Goal: Transaction & Acquisition: Register for event/course

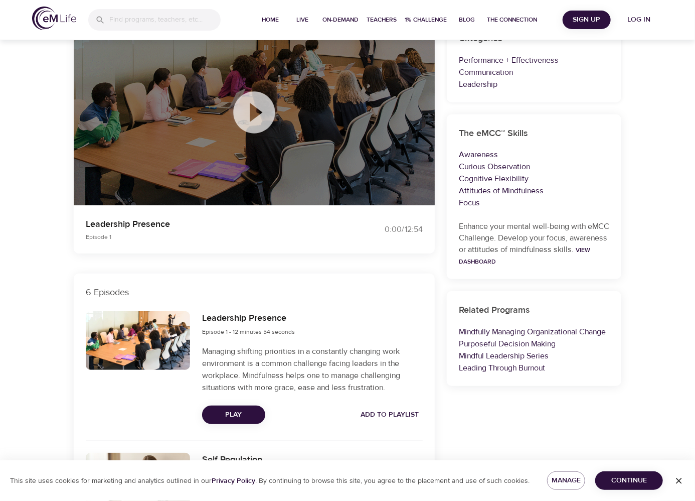
scroll to position [151, 0]
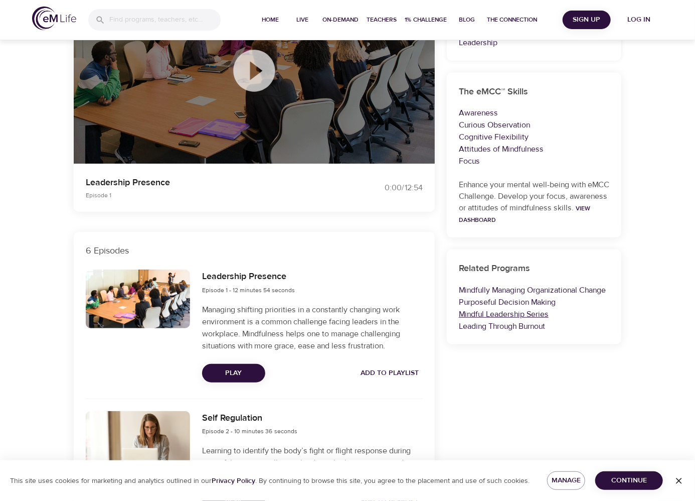
drag, startPoint x: 495, startPoint y: 315, endPoint x: 483, endPoint y: 314, distance: 12.1
click at [483, 314] on link "Mindful Leadership Series" at bounding box center [504, 314] width 90 height 10
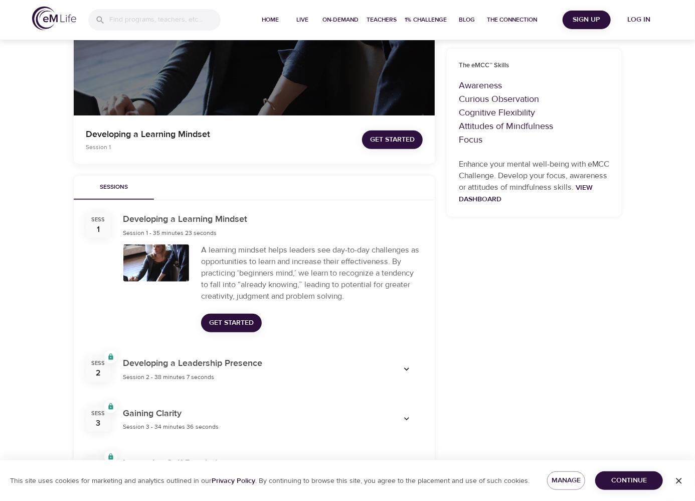
scroll to position [201, 0]
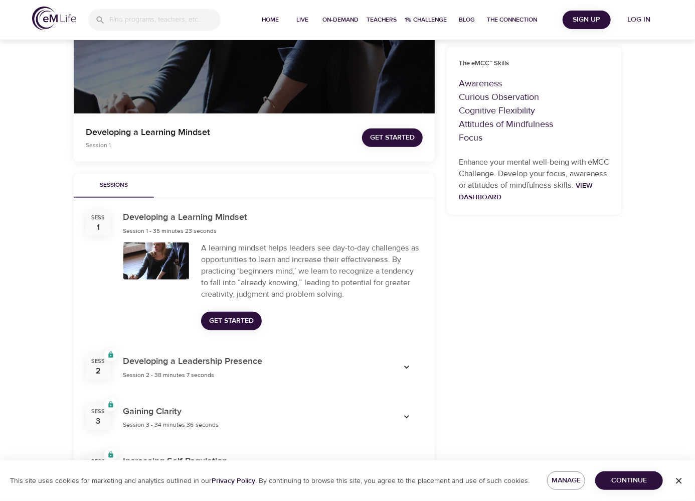
click at [407, 366] on icon "button" at bounding box center [407, 367] width 10 height 10
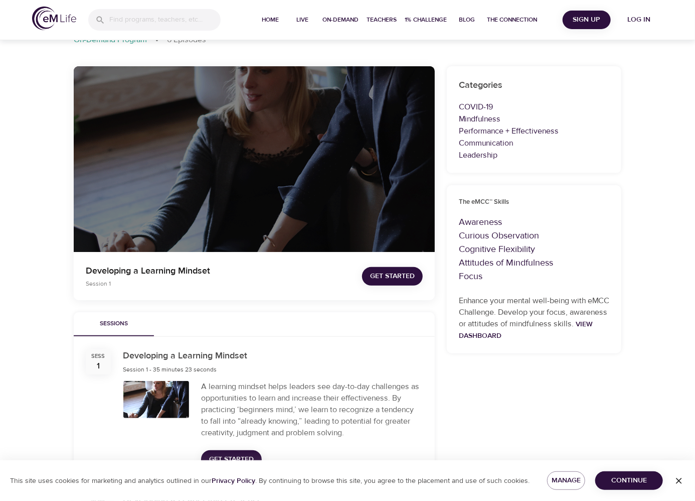
scroll to position [62, 0]
click at [395, 277] on span "Get Started" at bounding box center [392, 276] width 45 height 13
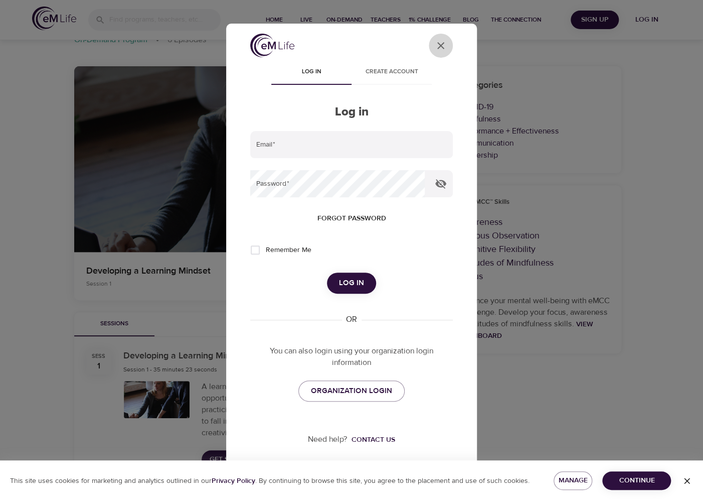
click at [443, 47] on icon "close" at bounding box center [440, 45] width 7 height 7
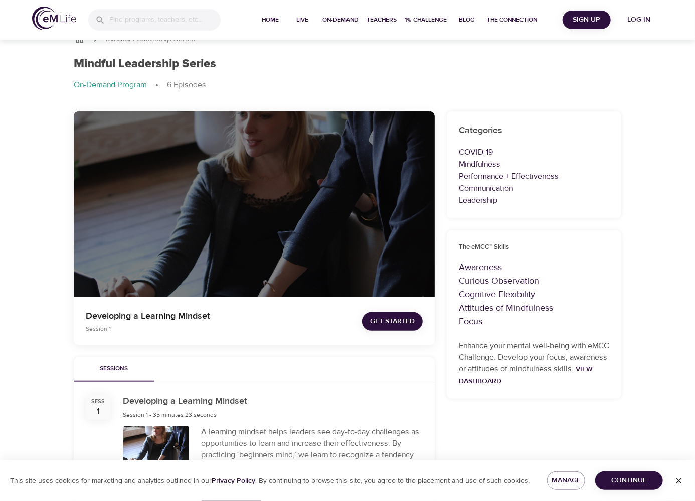
scroll to position [0, 0]
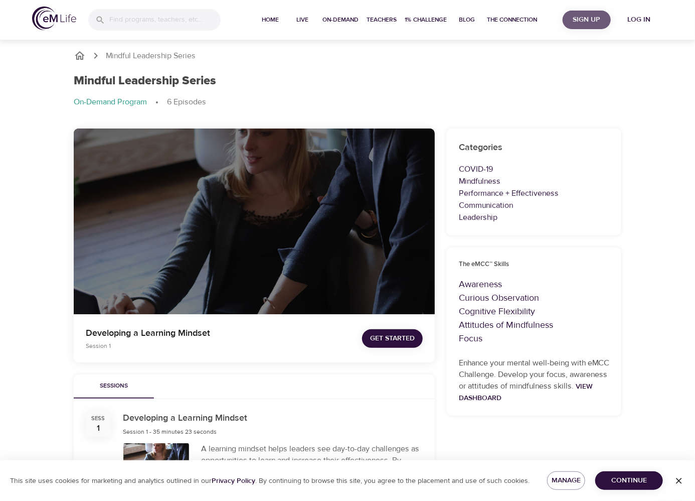
click at [583, 22] on span "Sign Up" at bounding box center [587, 20] width 40 height 13
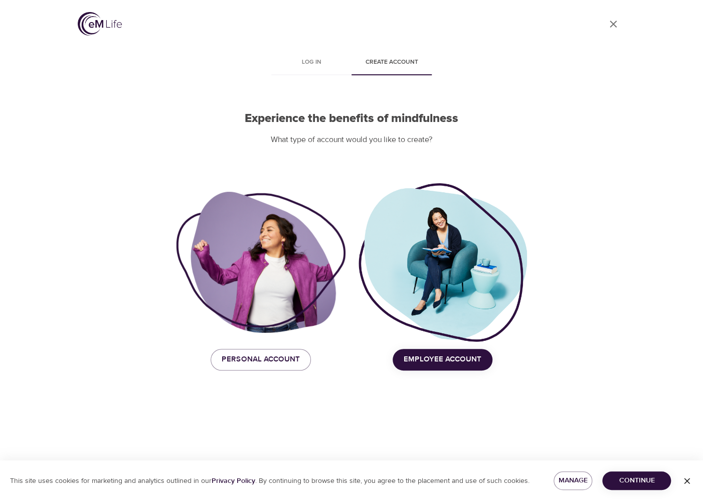
click at [456, 286] on div at bounding box center [443, 263] width 170 height 162
click at [454, 356] on span "Employee Account" at bounding box center [443, 359] width 78 height 13
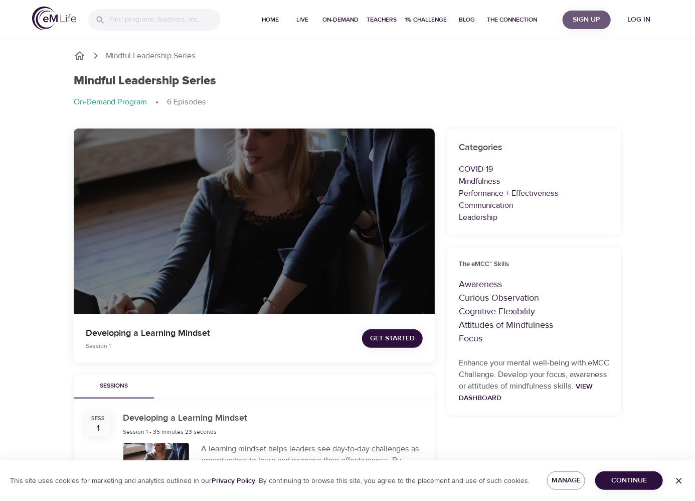
click at [601, 19] on span "Sign Up" at bounding box center [587, 20] width 40 height 13
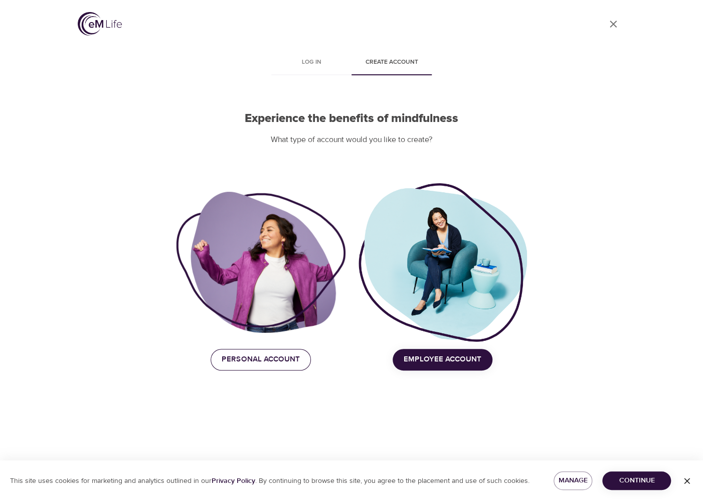
click at [270, 358] on span "Personal Account" at bounding box center [261, 359] width 78 height 13
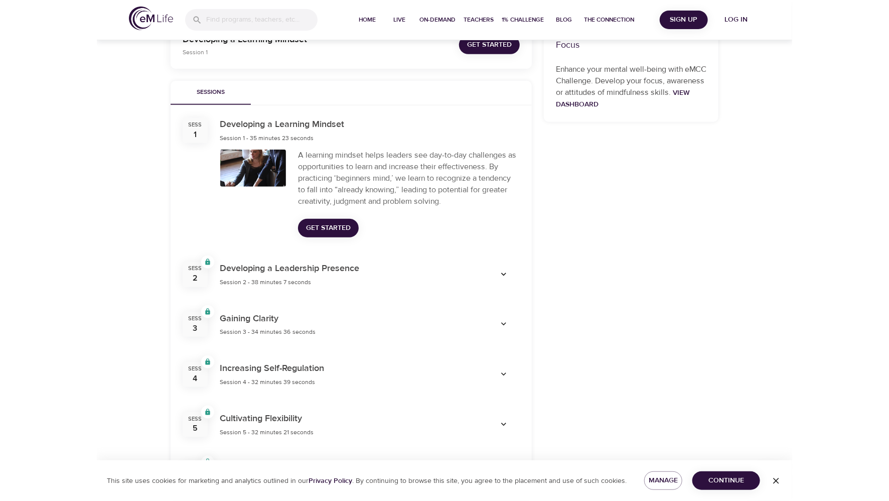
scroll to position [342, 0]
